Goal: Task Accomplishment & Management: Manage account settings

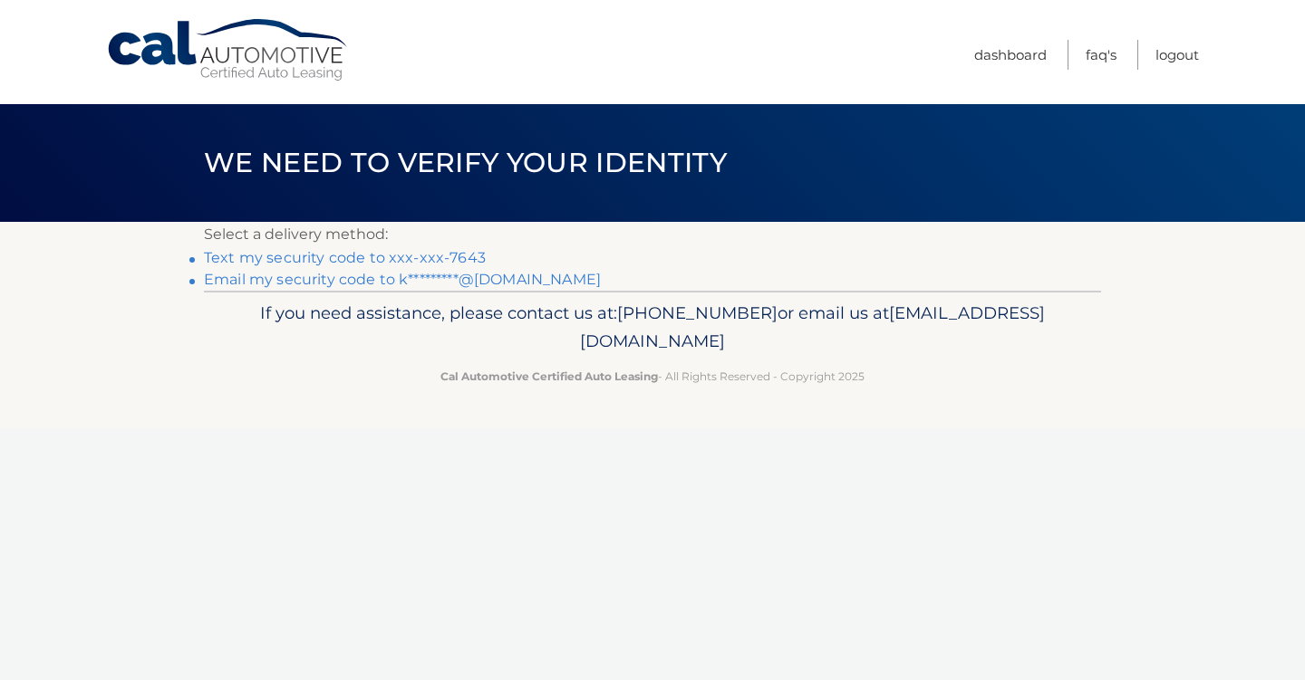
click at [390, 255] on link "Text my security code to xxx-xxx-7643" at bounding box center [345, 257] width 282 height 17
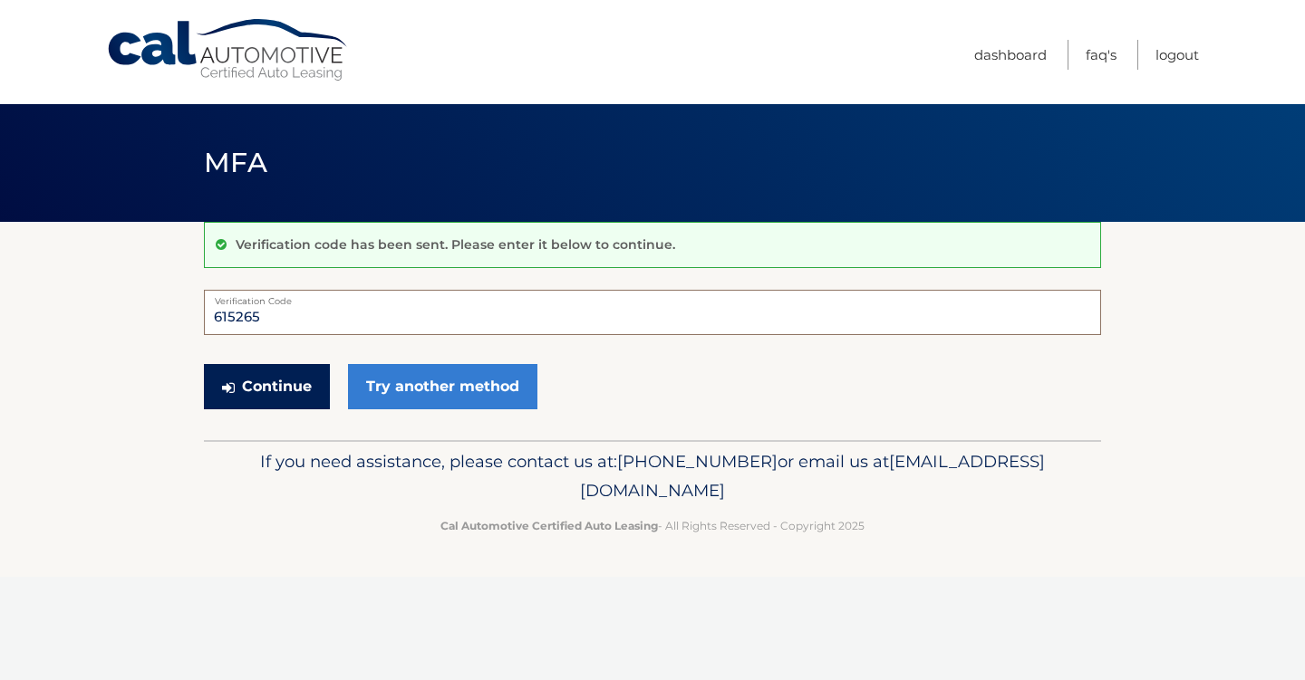
type input "615265"
click at [272, 391] on button "Continue" at bounding box center [267, 386] width 126 height 45
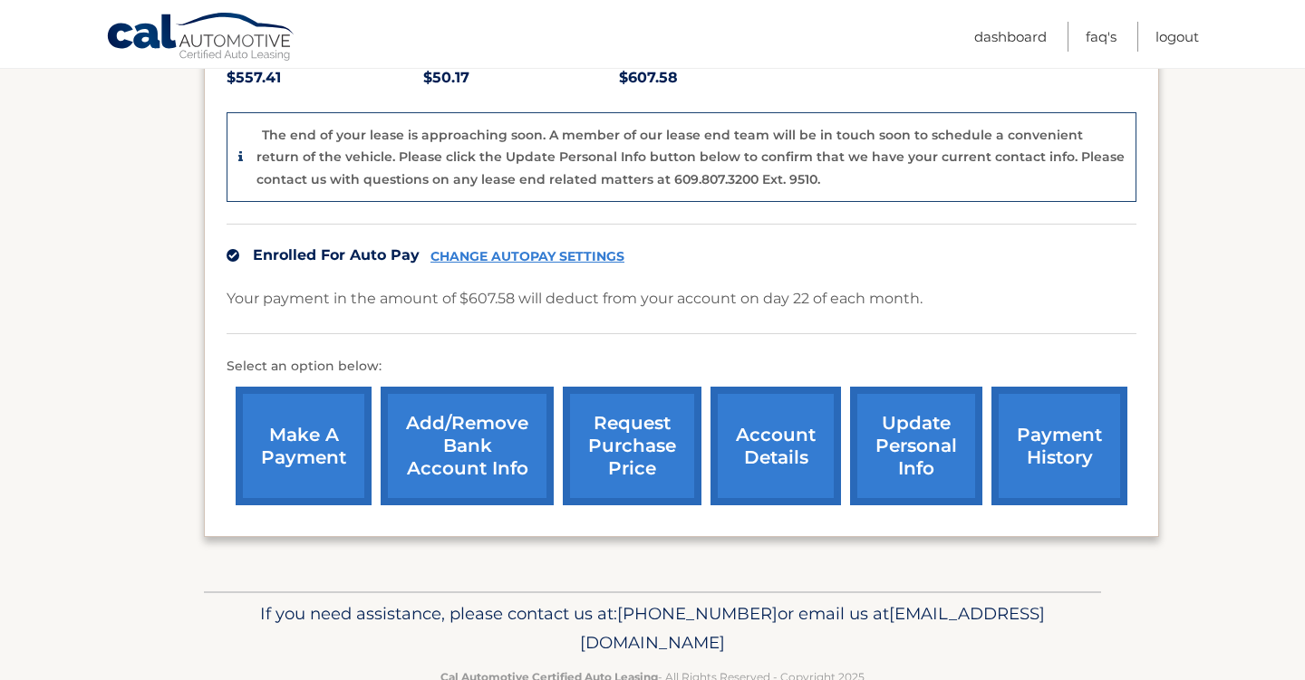
scroll to position [414, 0]
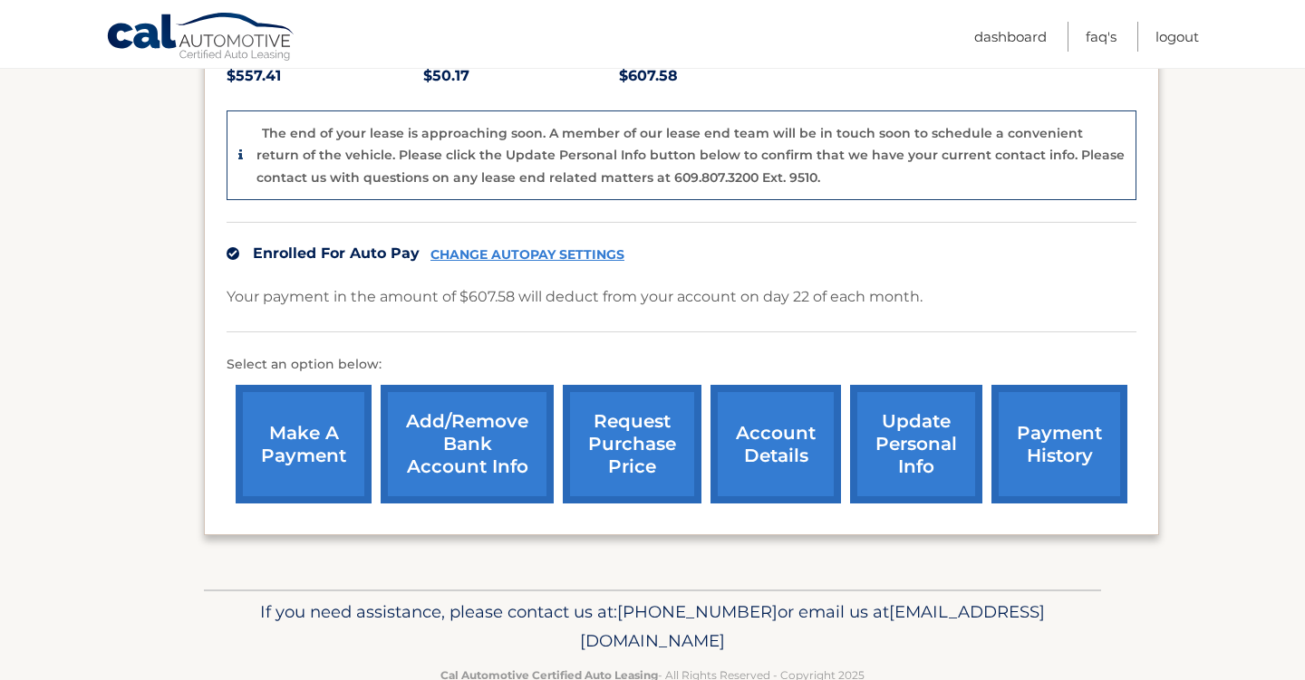
click at [794, 436] on link "account details" at bounding box center [775, 444] width 130 height 119
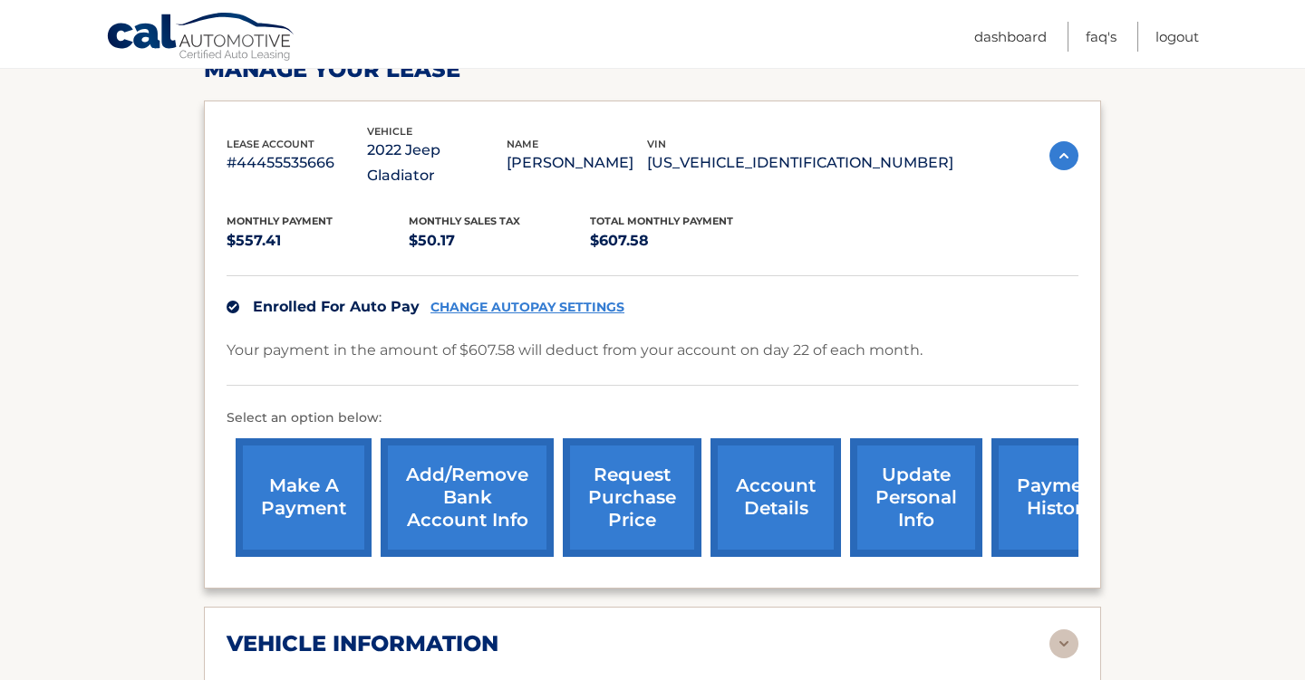
scroll to position [293, 0]
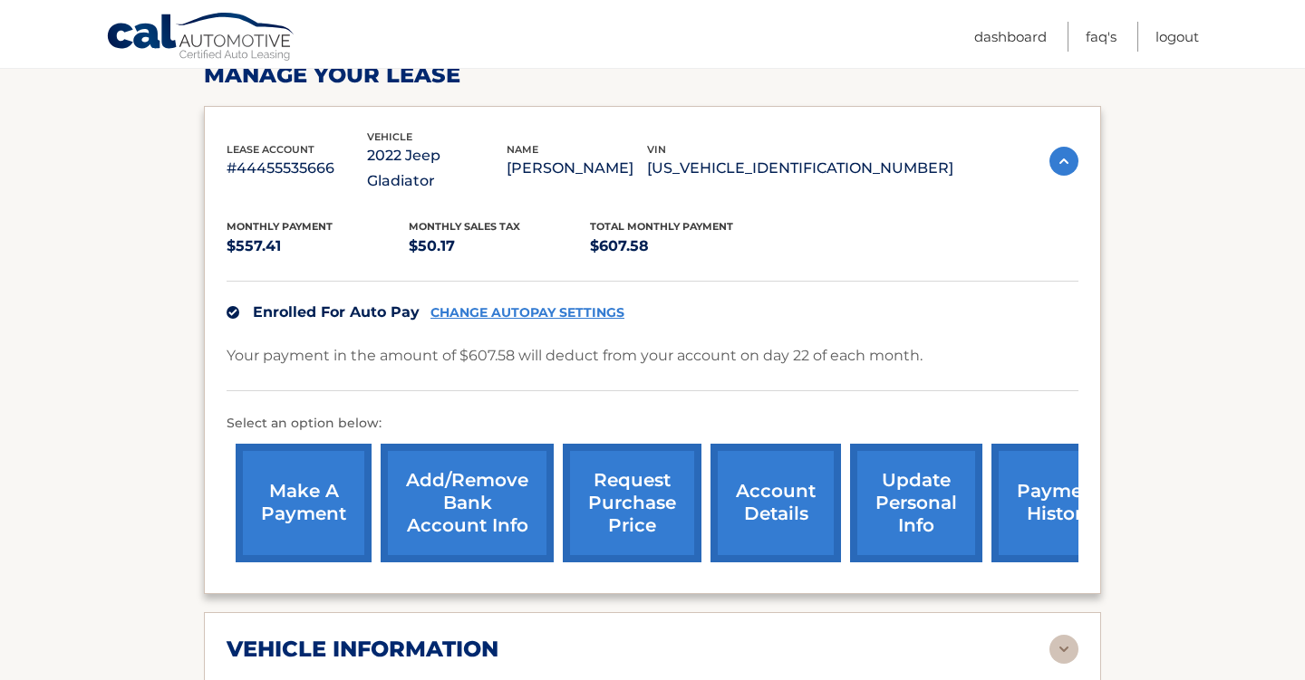
click at [751, 521] on link "account details" at bounding box center [775, 503] width 130 height 119
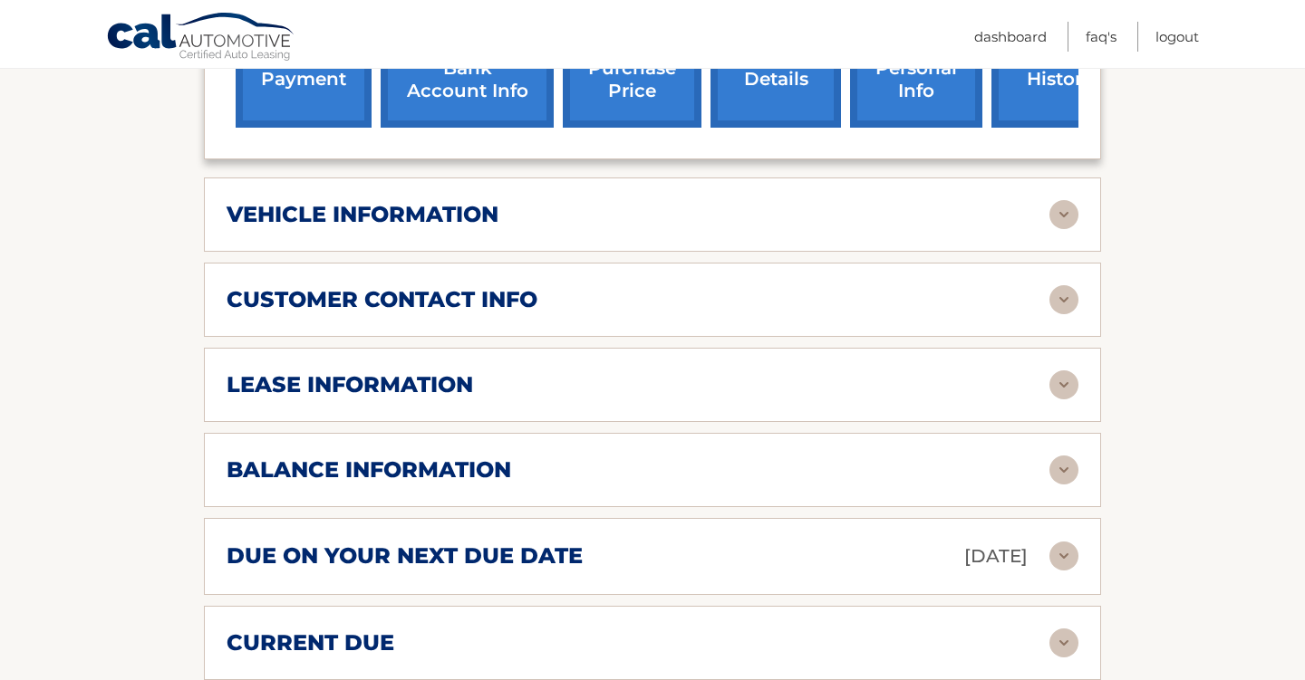
scroll to position [728, 0]
click at [1066, 200] on img at bounding box center [1063, 214] width 29 height 29
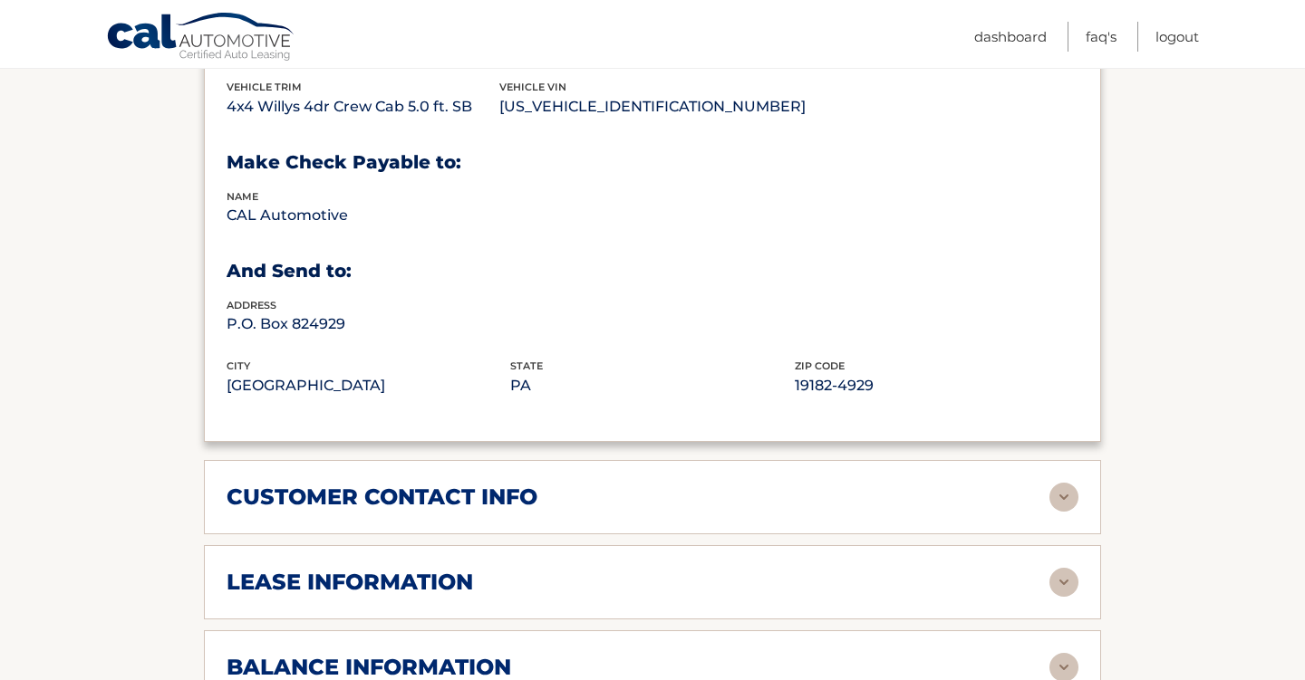
scroll to position [1019, 0]
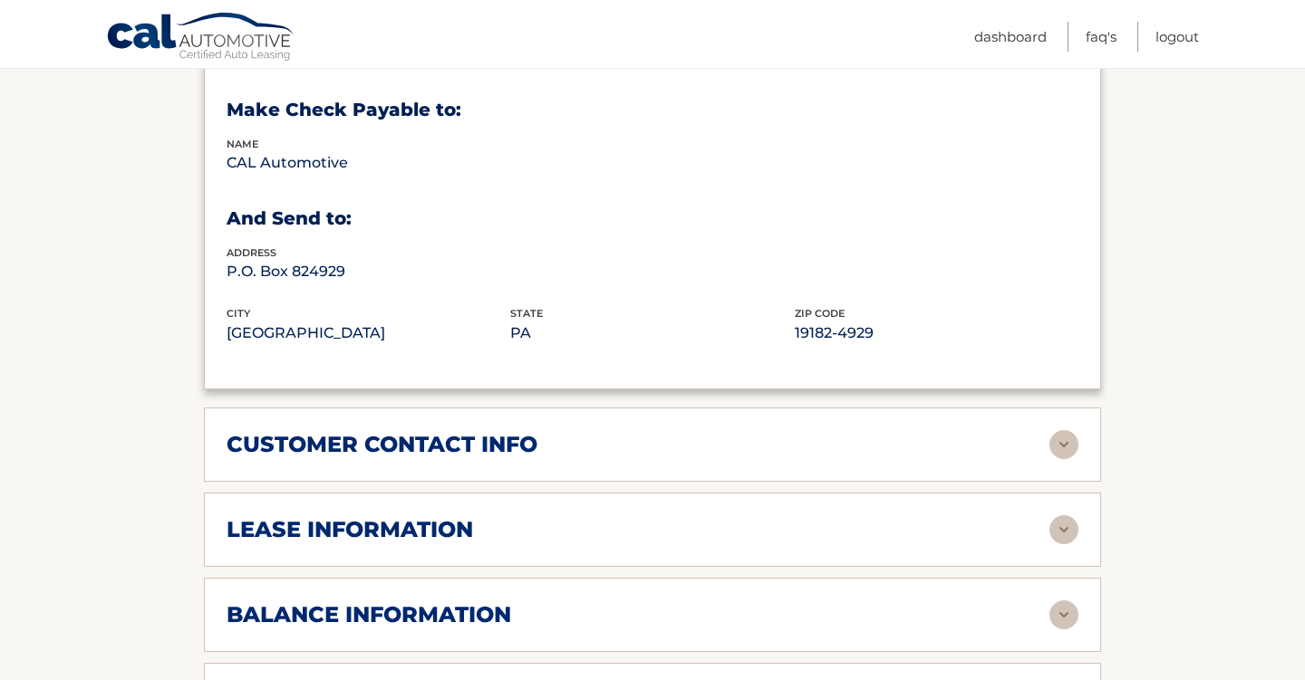
click at [1060, 430] on img at bounding box center [1063, 444] width 29 height 29
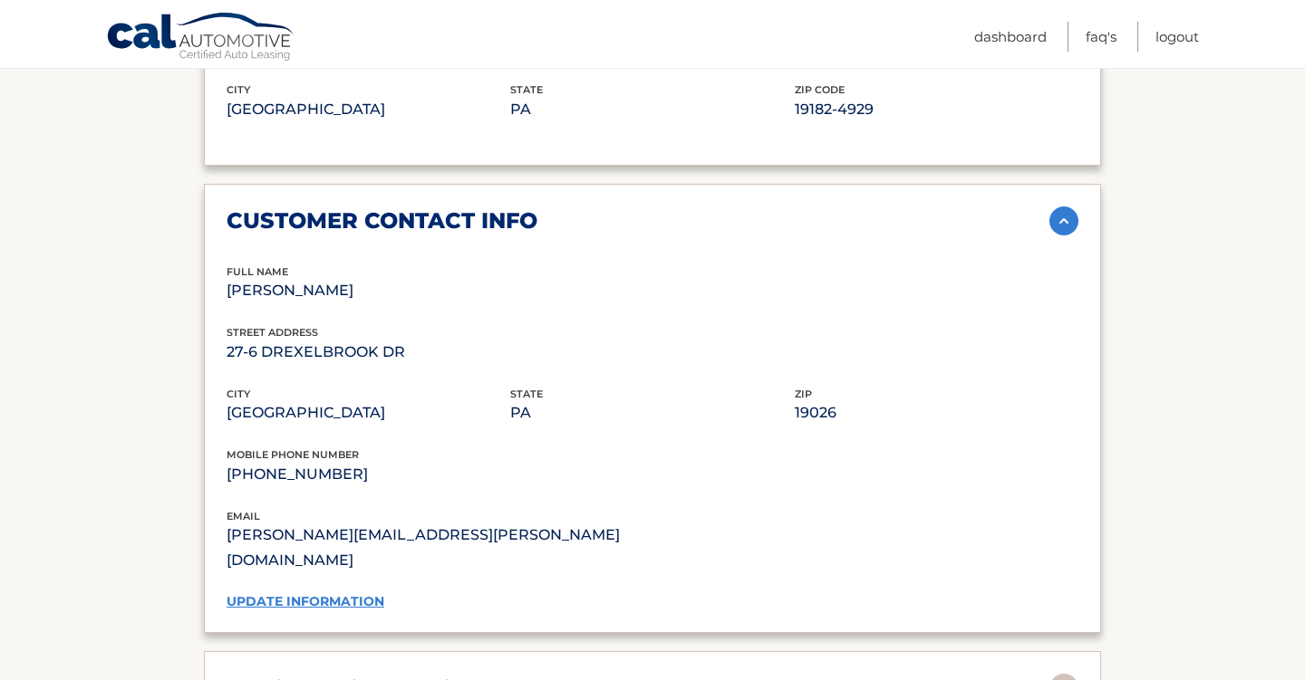
scroll to position [1293, 0]
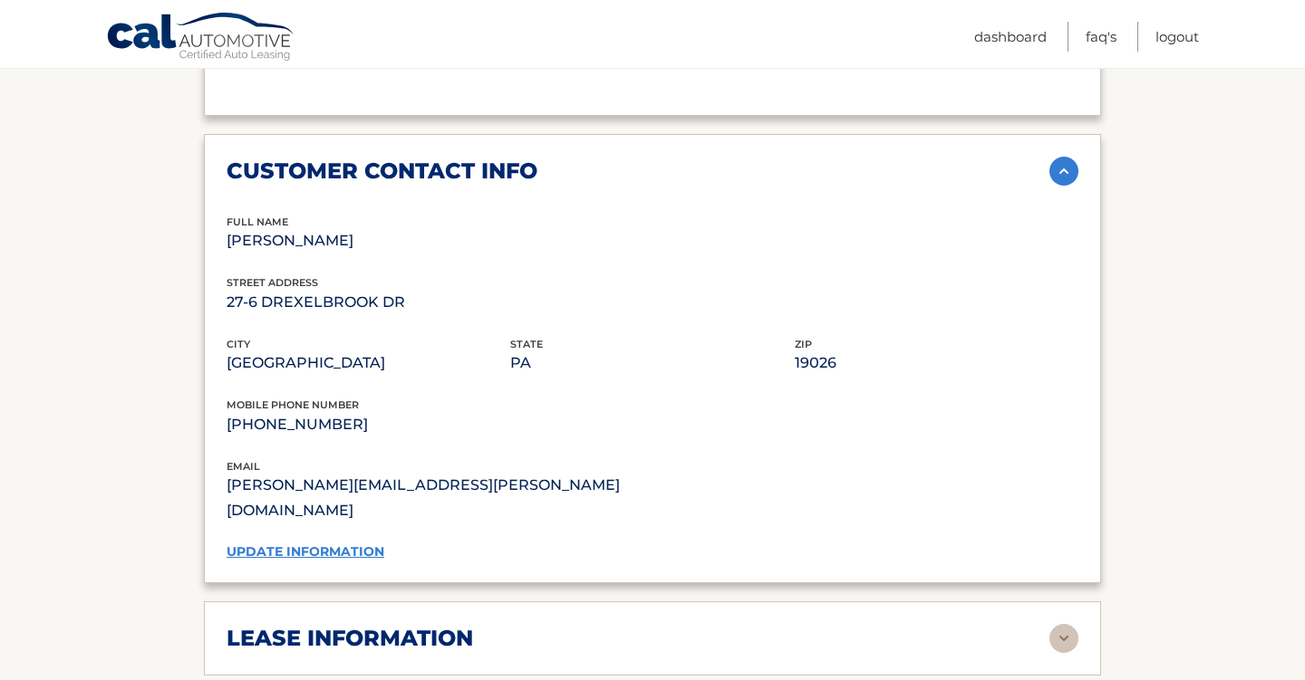
click at [367, 544] on link "update information" at bounding box center [305, 552] width 158 height 16
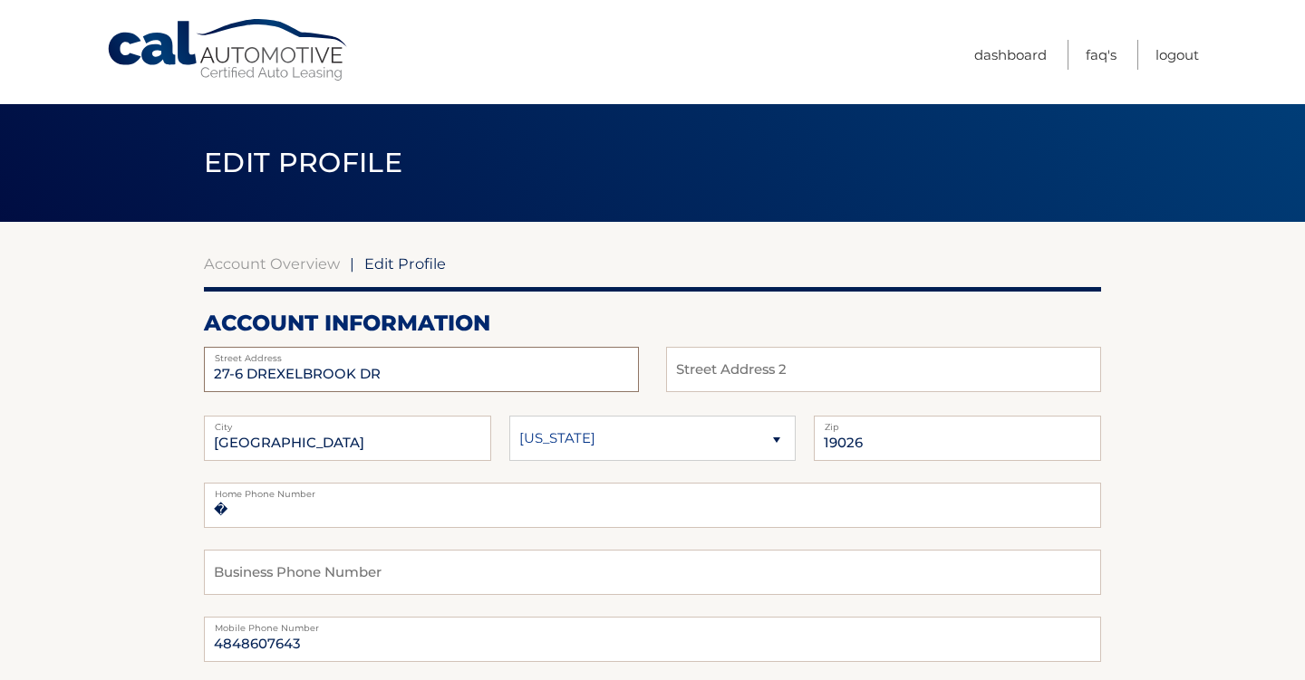
click at [405, 384] on input "27-6 DREXELBROOK DR" at bounding box center [421, 369] width 435 height 45
drag, startPoint x: 405, startPoint y: 384, endPoint x: 181, endPoint y: 378, distance: 223.9
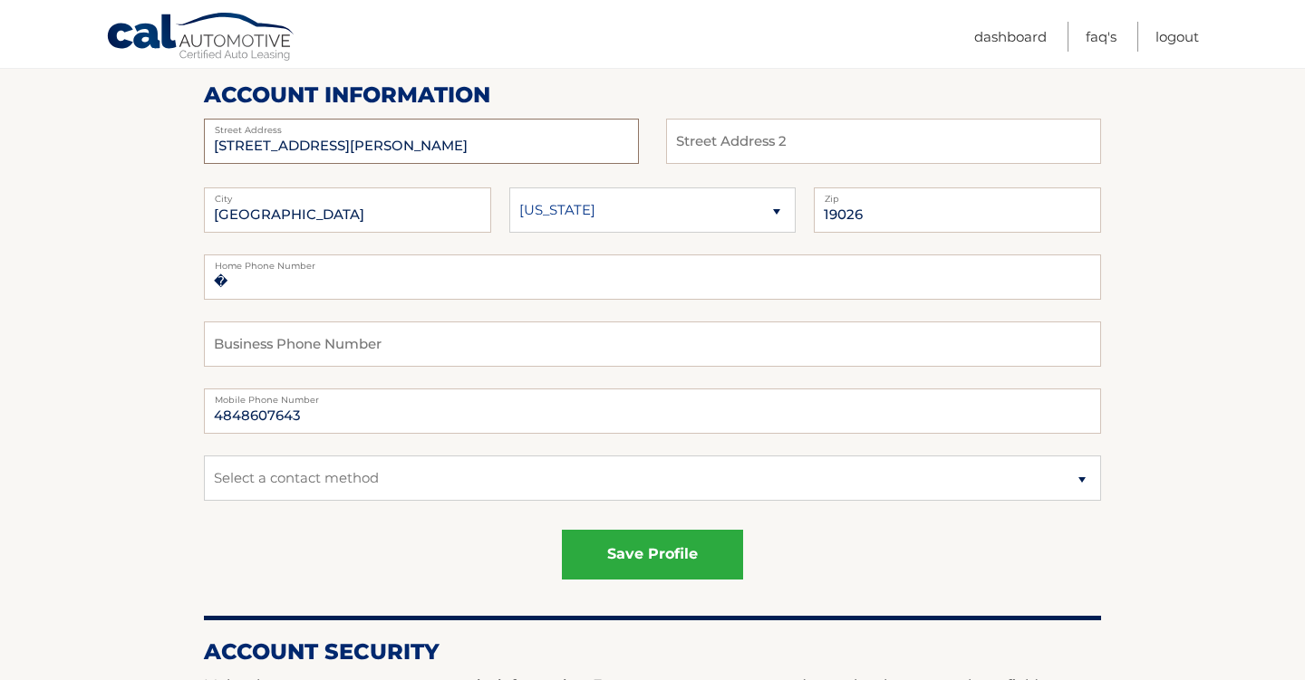
scroll to position [229, 0]
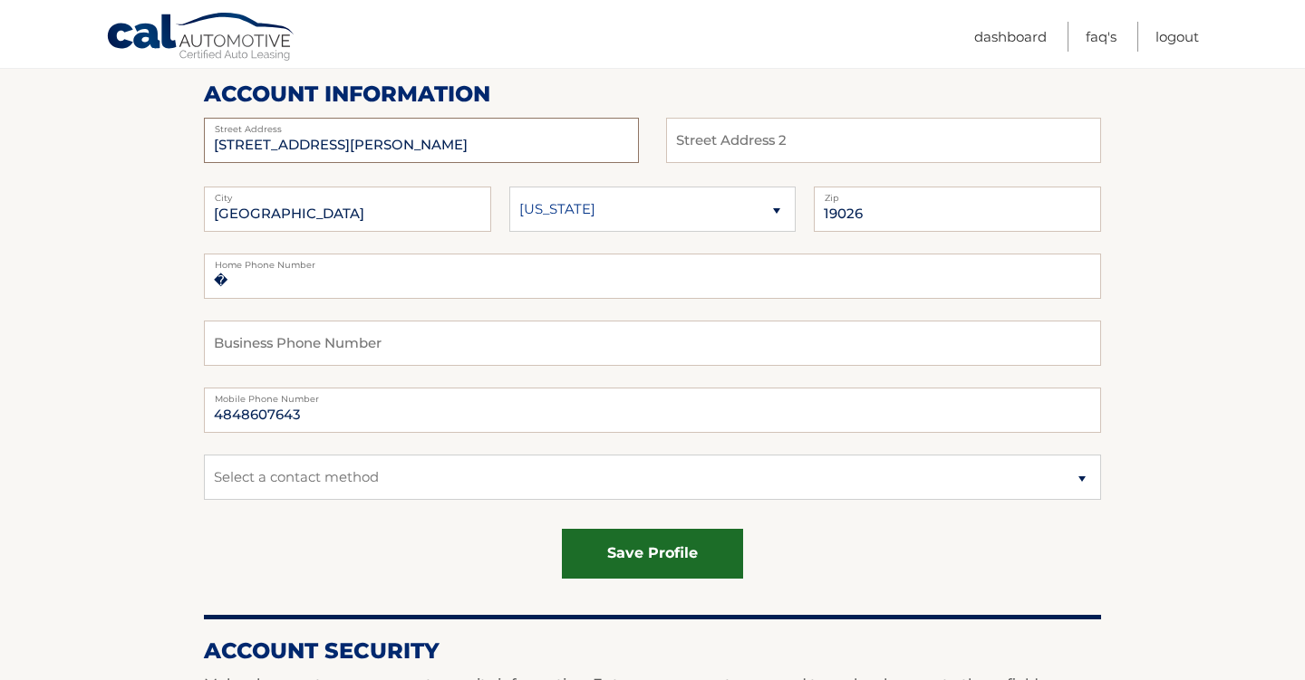
type input "4112 Bonsall Ave"
click at [608, 545] on button "save profile" at bounding box center [652, 554] width 181 height 50
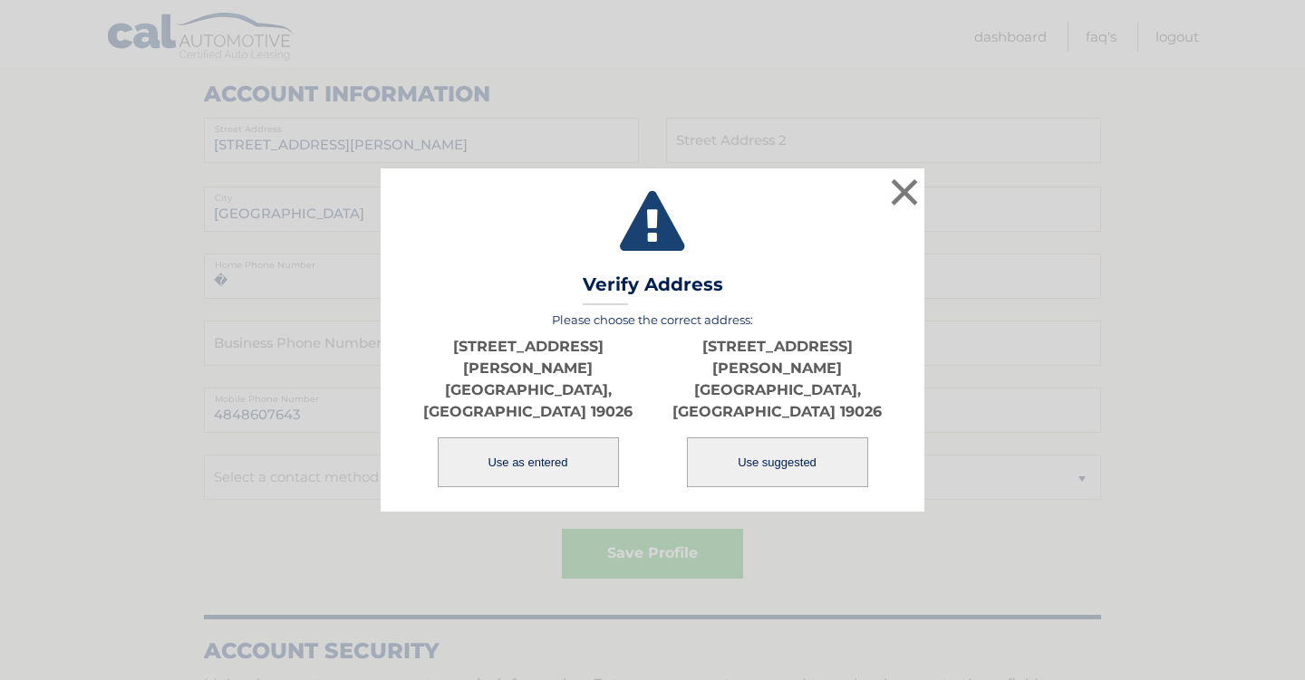
click at [571, 443] on button "Use as entered" at bounding box center [528, 463] width 181 height 50
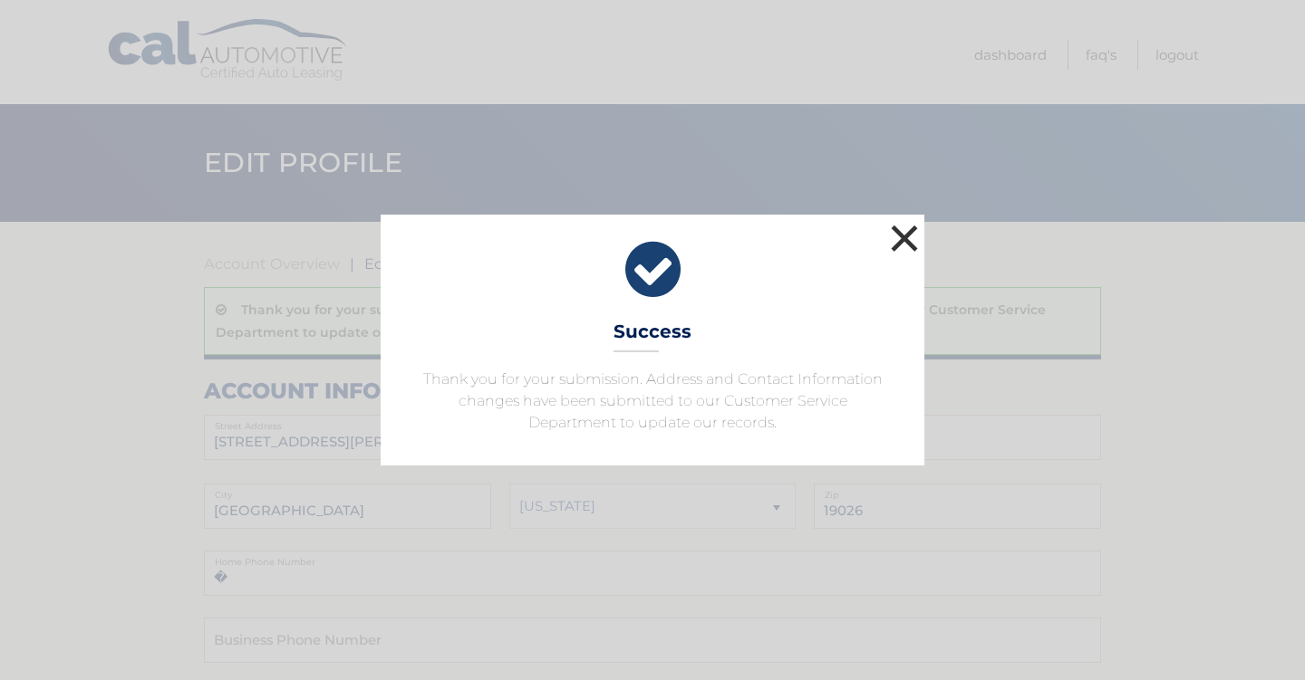
click at [901, 242] on button "×" at bounding box center [904, 238] width 36 height 36
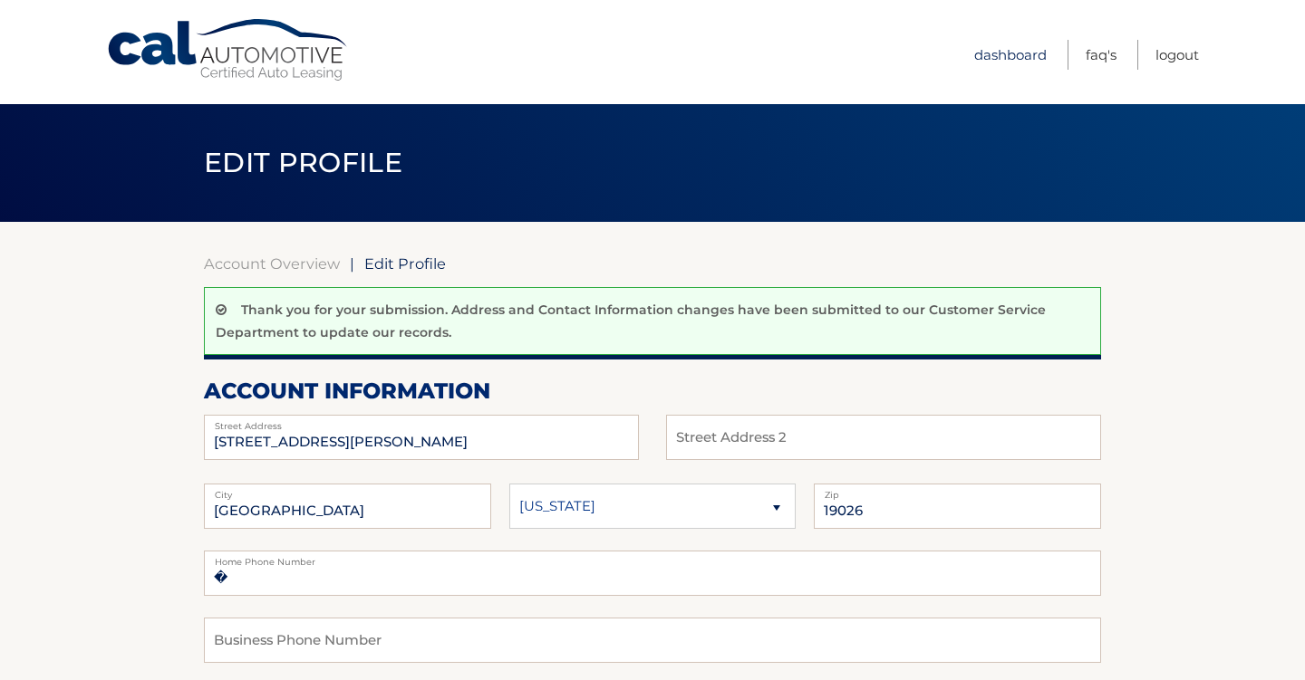
click at [1013, 49] on link "Dashboard" at bounding box center [1010, 55] width 72 height 30
